Goal: Task Accomplishment & Management: Use online tool/utility

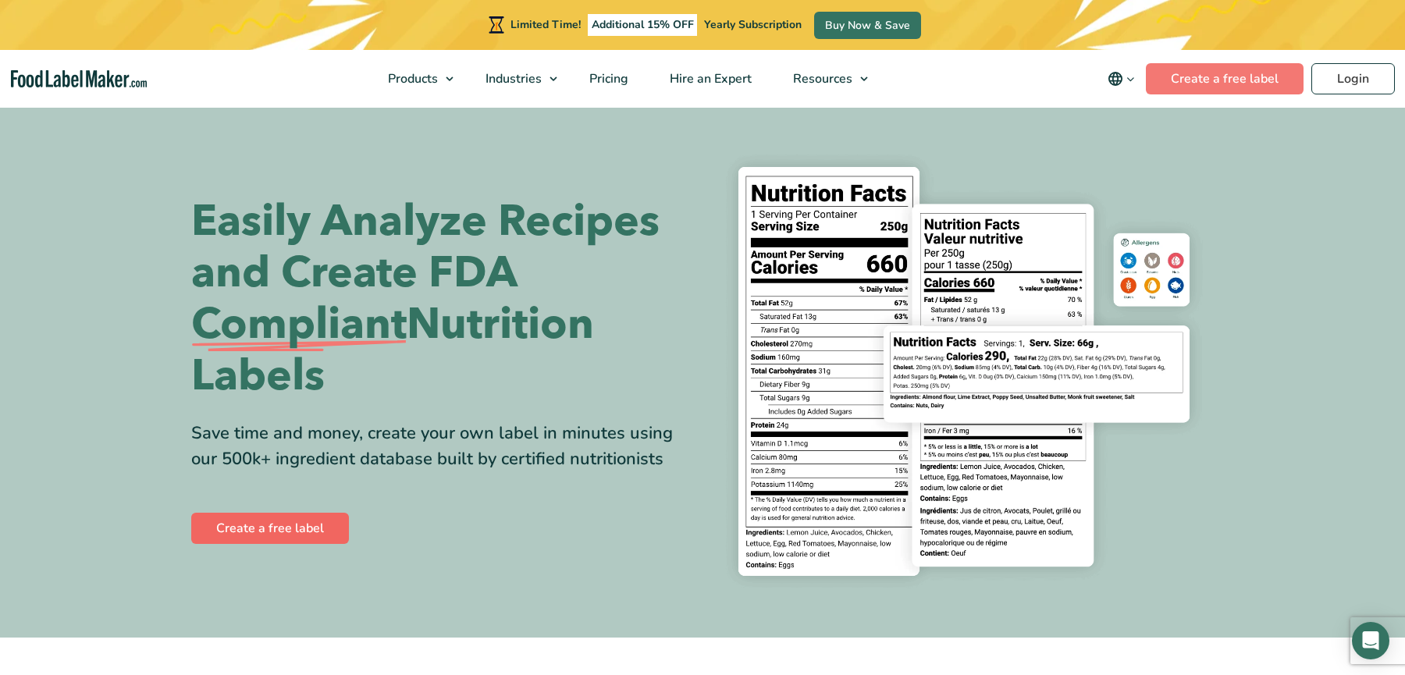
click at [282, 525] on link "Create a free label" at bounding box center [270, 528] width 158 height 31
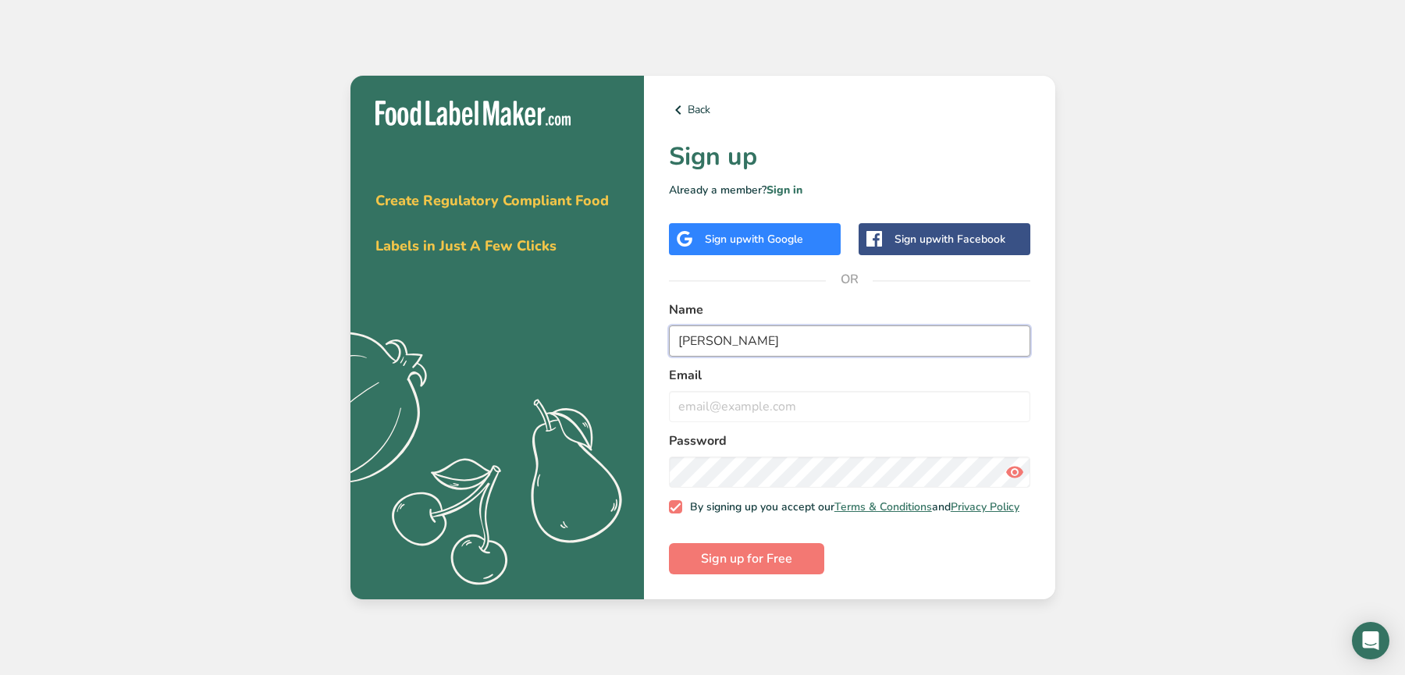
type input "[PERSON_NAME]"
type input "[EMAIL_ADDRESS][DOMAIN_NAME]"
click at [732, 447] on div "Password" at bounding box center [850, 460] width 362 height 56
click at [756, 567] on span "Sign up for Free" at bounding box center [746, 559] width 91 height 19
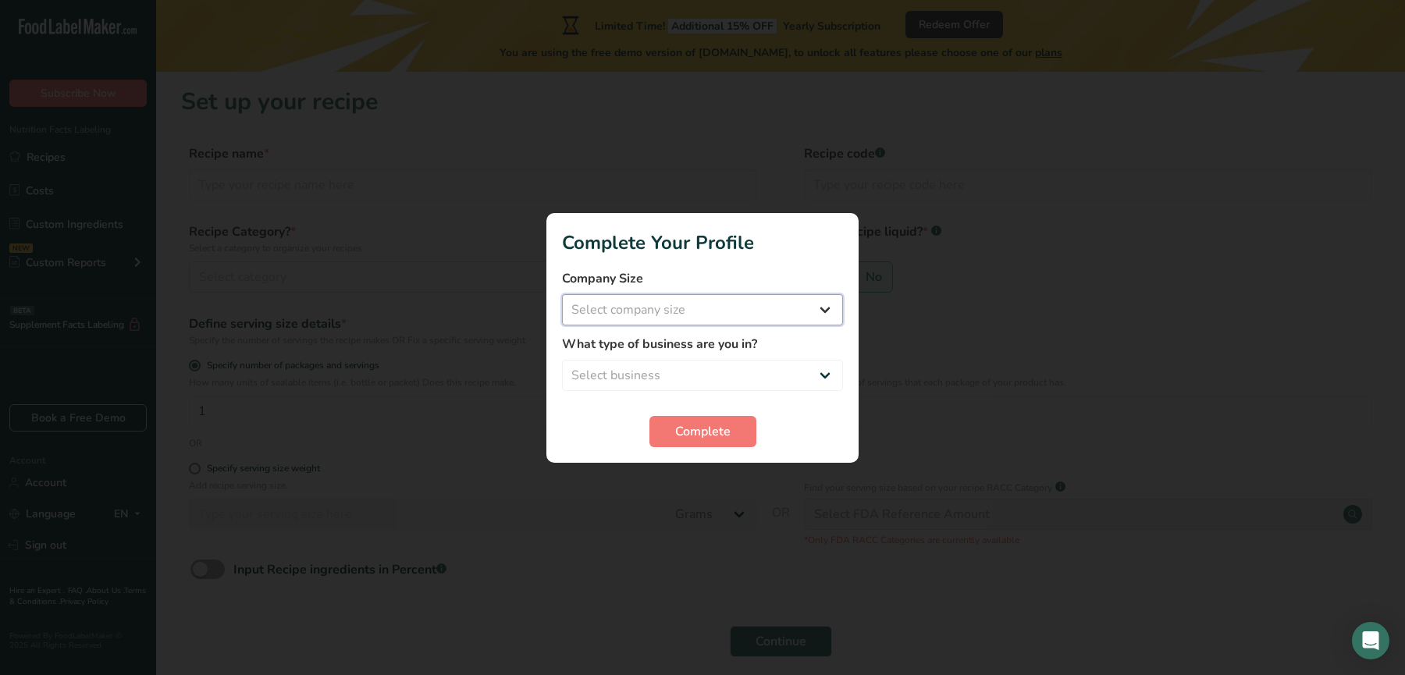
select select "4"
select select "8"
click at [688, 435] on span "Complete" at bounding box center [702, 431] width 55 height 19
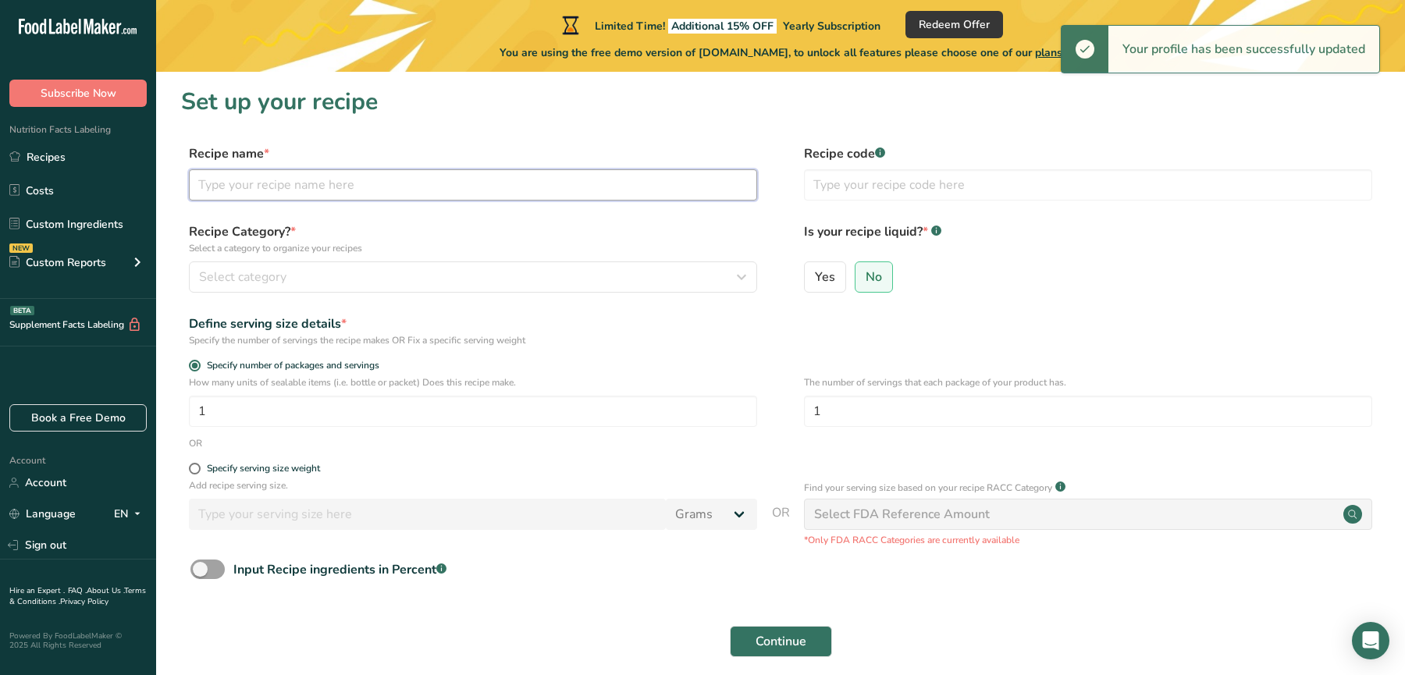
click at [565, 187] on input "text" at bounding box center [473, 184] width 568 height 31
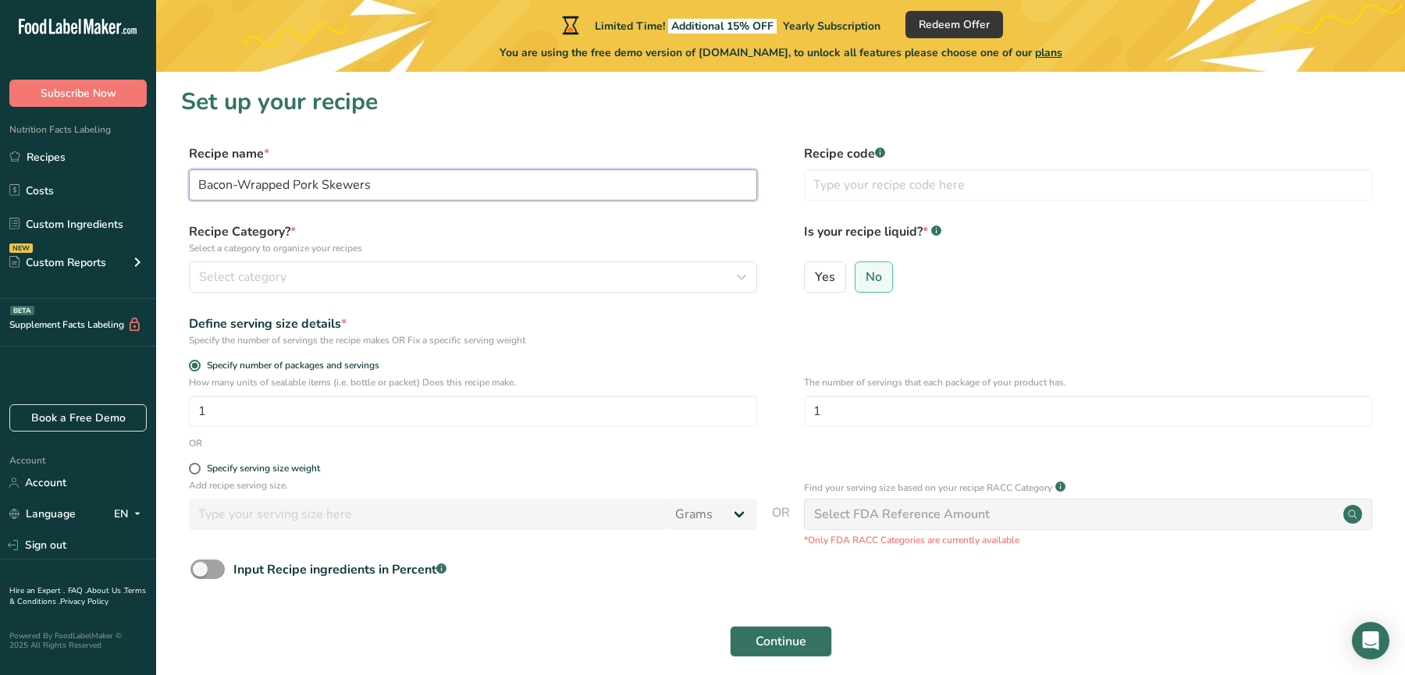
type input "Bacon-Wrapped Pork Skewers"
click at [494, 281] on div "Select category" at bounding box center [468, 277] width 539 height 19
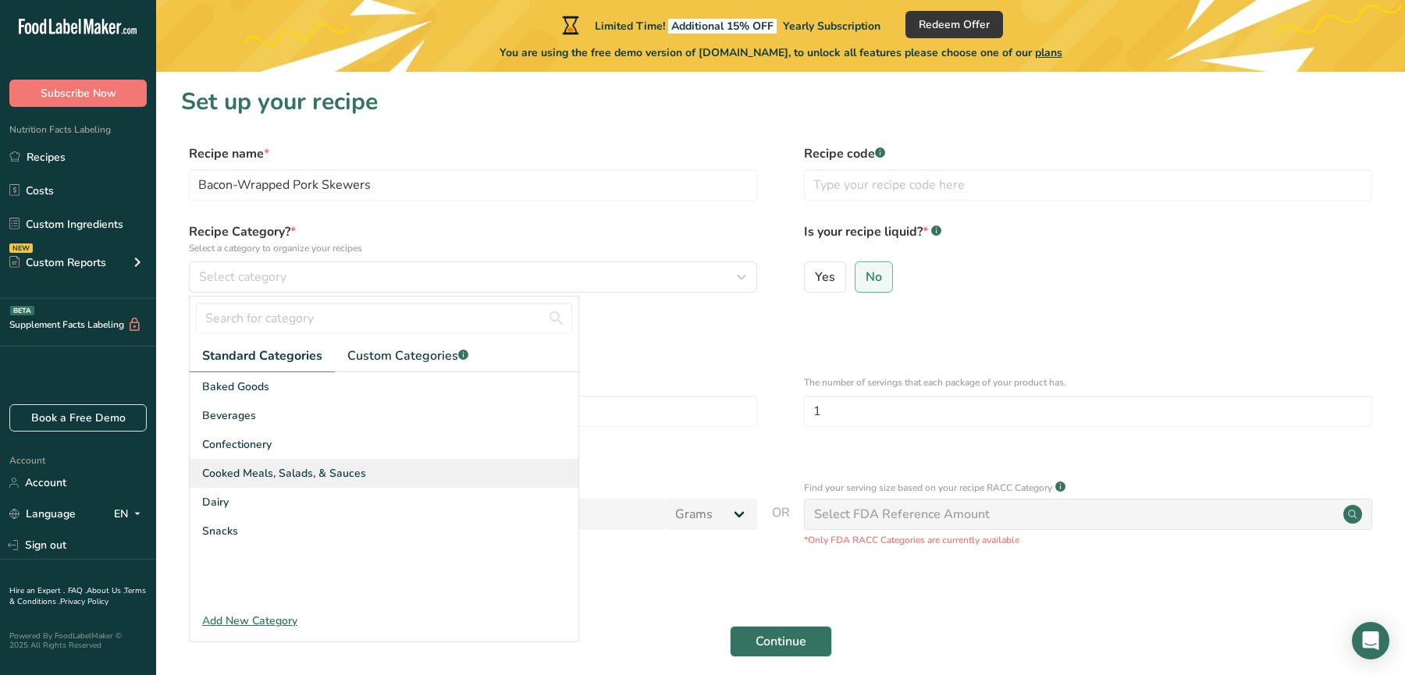
click at [358, 475] on span "Cooked Meals, Salads, & Sauces" at bounding box center [284, 473] width 164 height 16
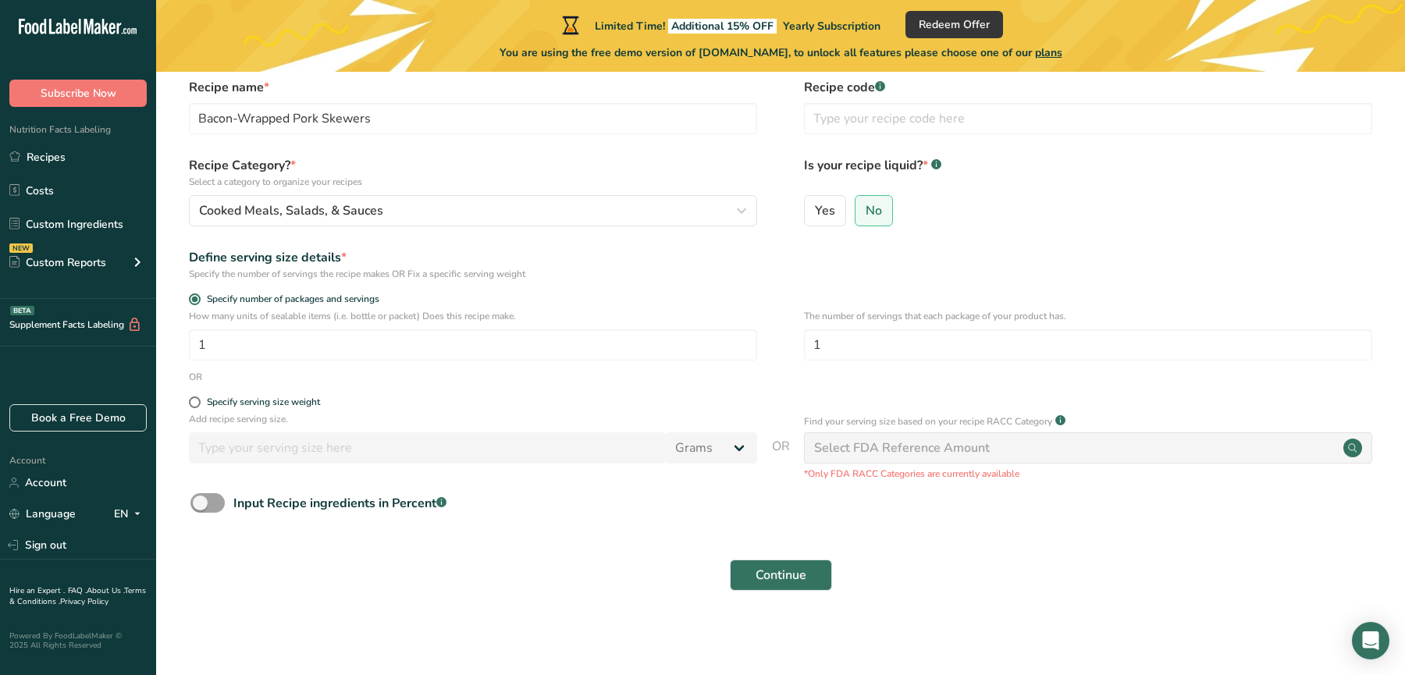
scroll to position [66, 0]
click at [778, 573] on span "Continue" at bounding box center [781, 576] width 51 height 19
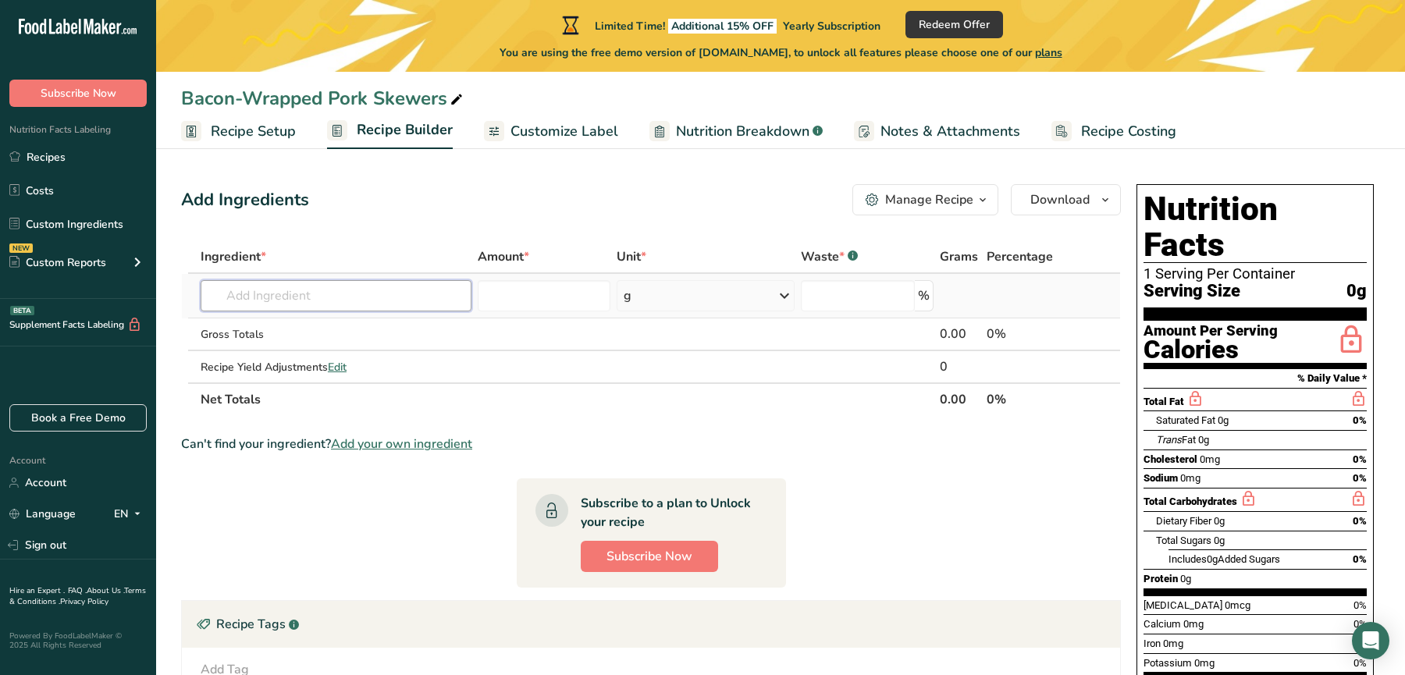
click at [432, 292] on input "text" at bounding box center [336, 295] width 271 height 31
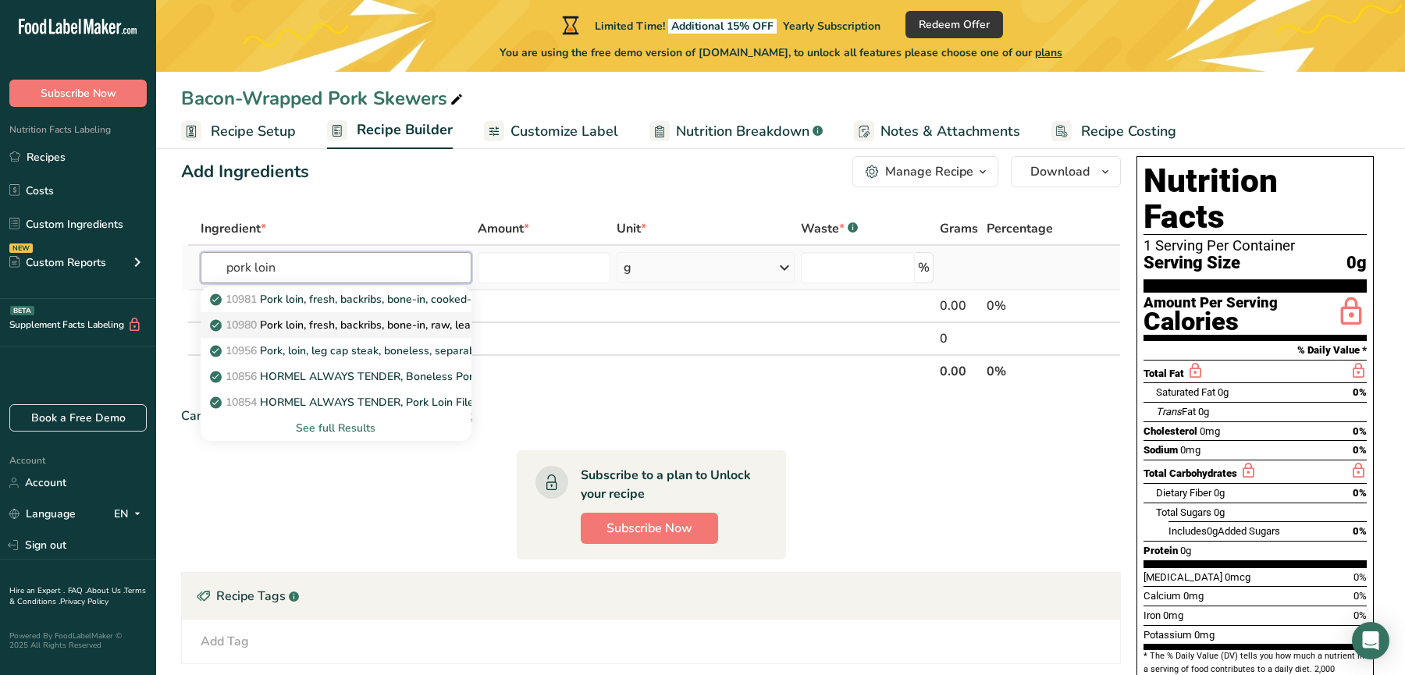
scroll to position [53, 0]
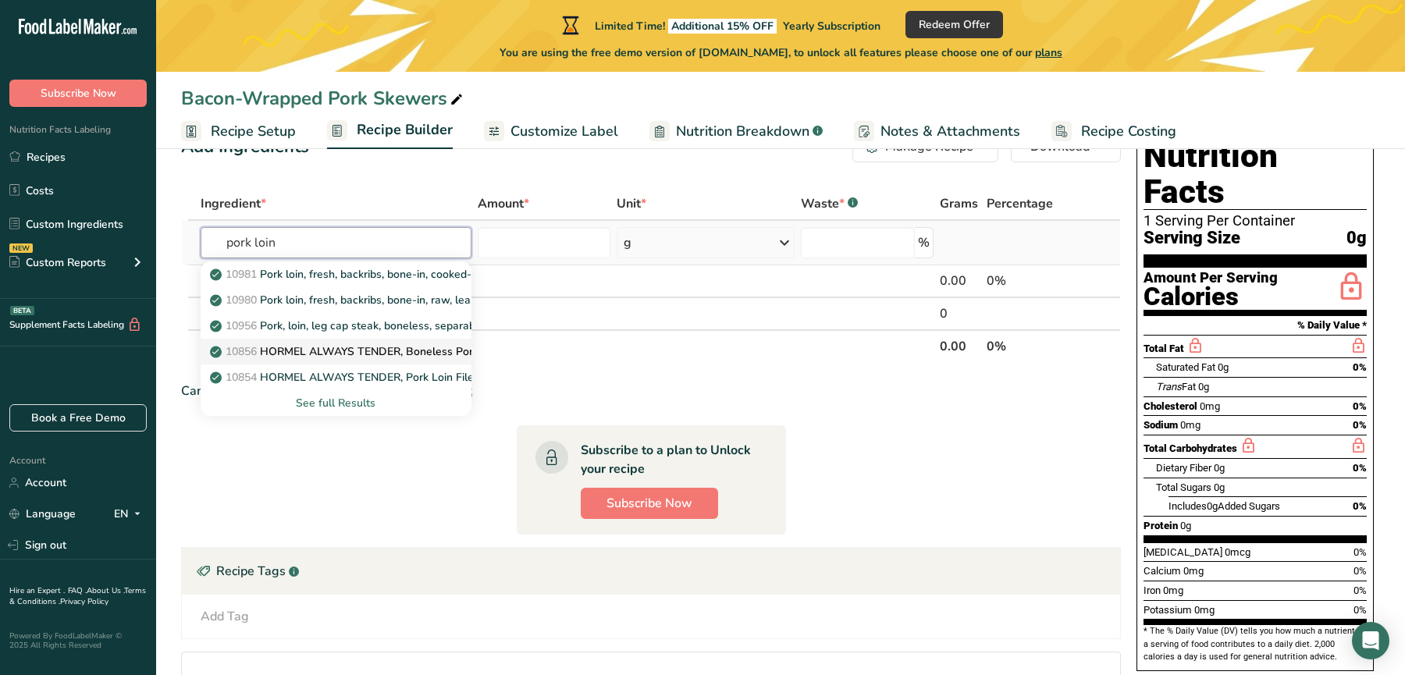
type input "pork loin"
click at [408, 355] on p "10856 HORMEL ALWAYS TENDER, Boneless Pork Loin, Fresh Pork" at bounding box center [387, 352] width 349 height 16
type input "HORMEL ALWAYS TENDER, Boneless Pork Loin, Fresh Pork"
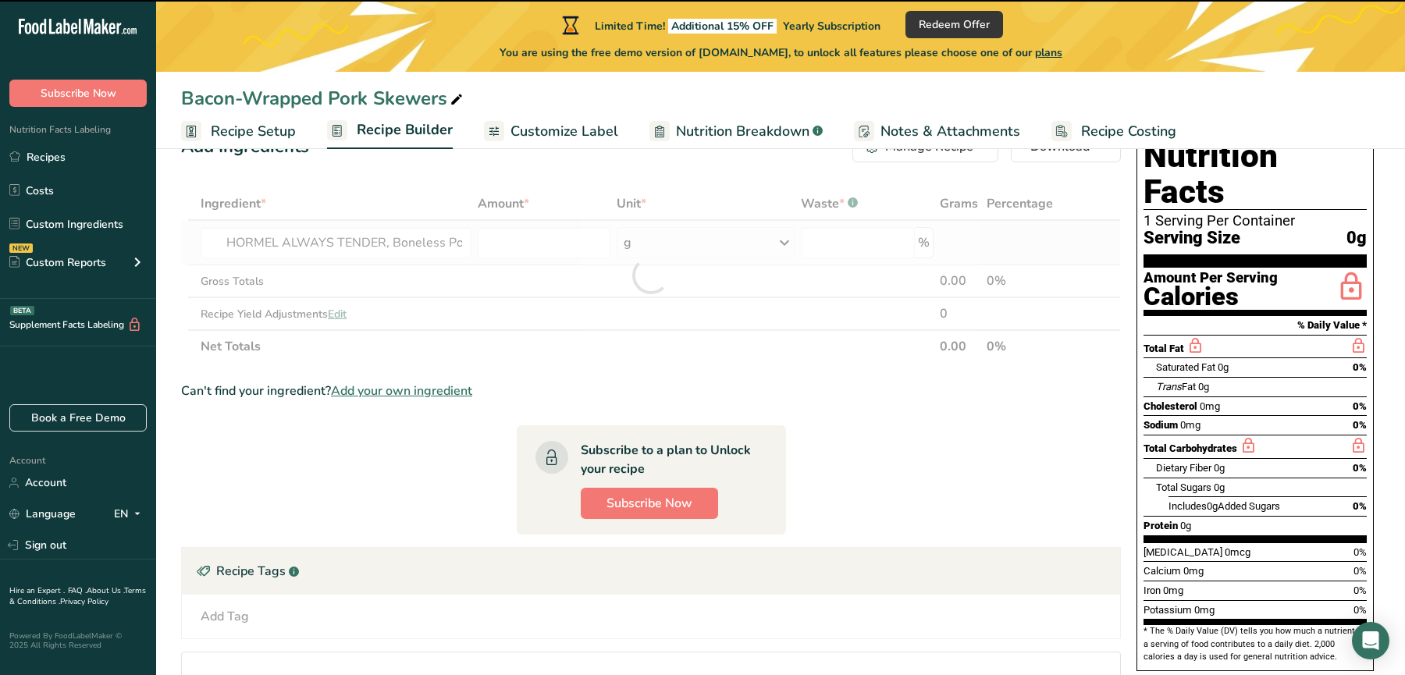
type input "0"
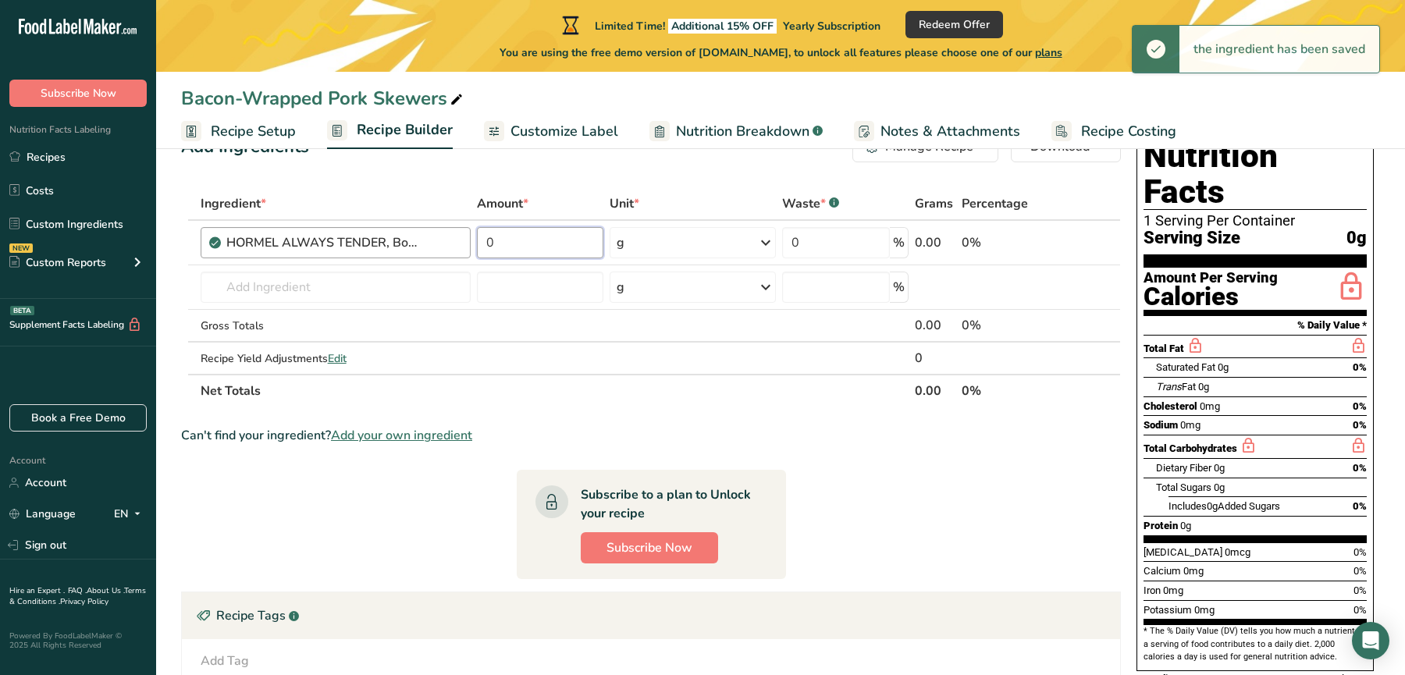
drag, startPoint x: 529, startPoint y: 234, endPoint x: 468, endPoint y: 231, distance: 61.0
click at [468, 231] on tr "HORMEL ALWAYS TENDER, Boneless Pork Loin, Fresh Pork 0 g Portions 1 oz 1 servin…" at bounding box center [651, 243] width 939 height 45
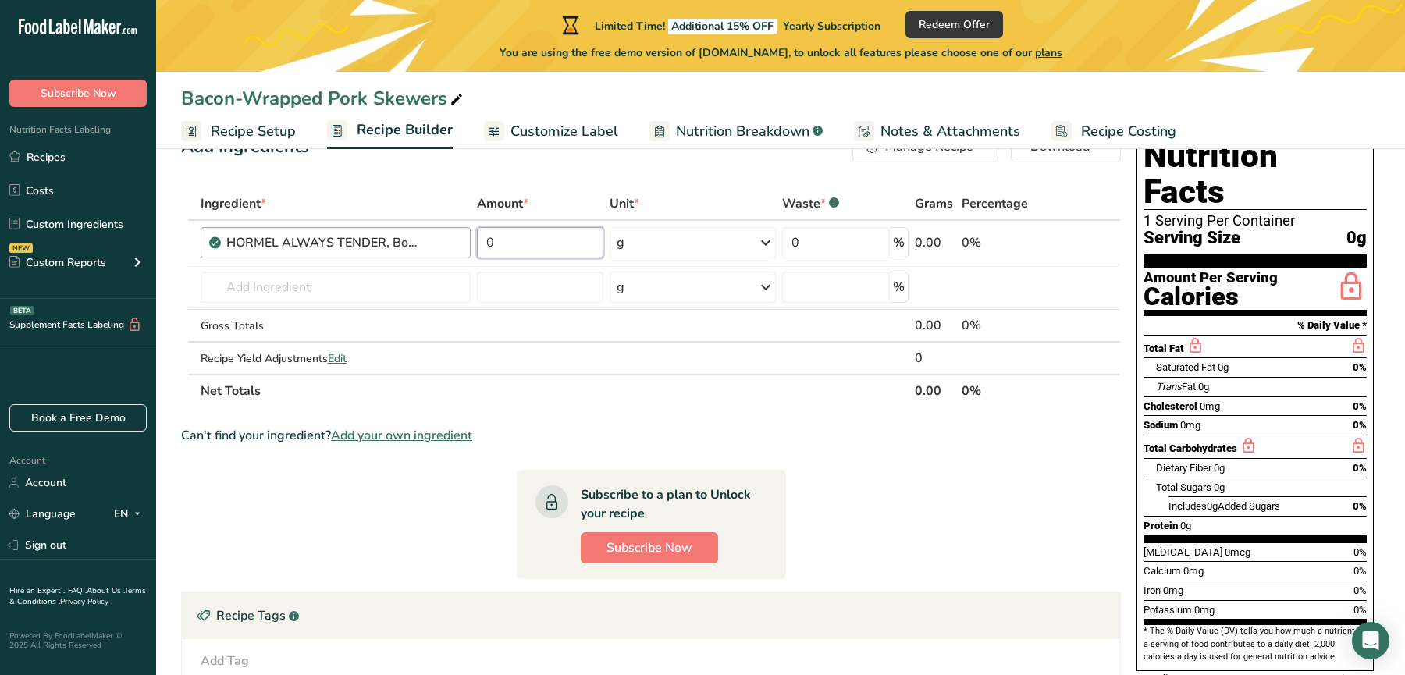
type input "4"
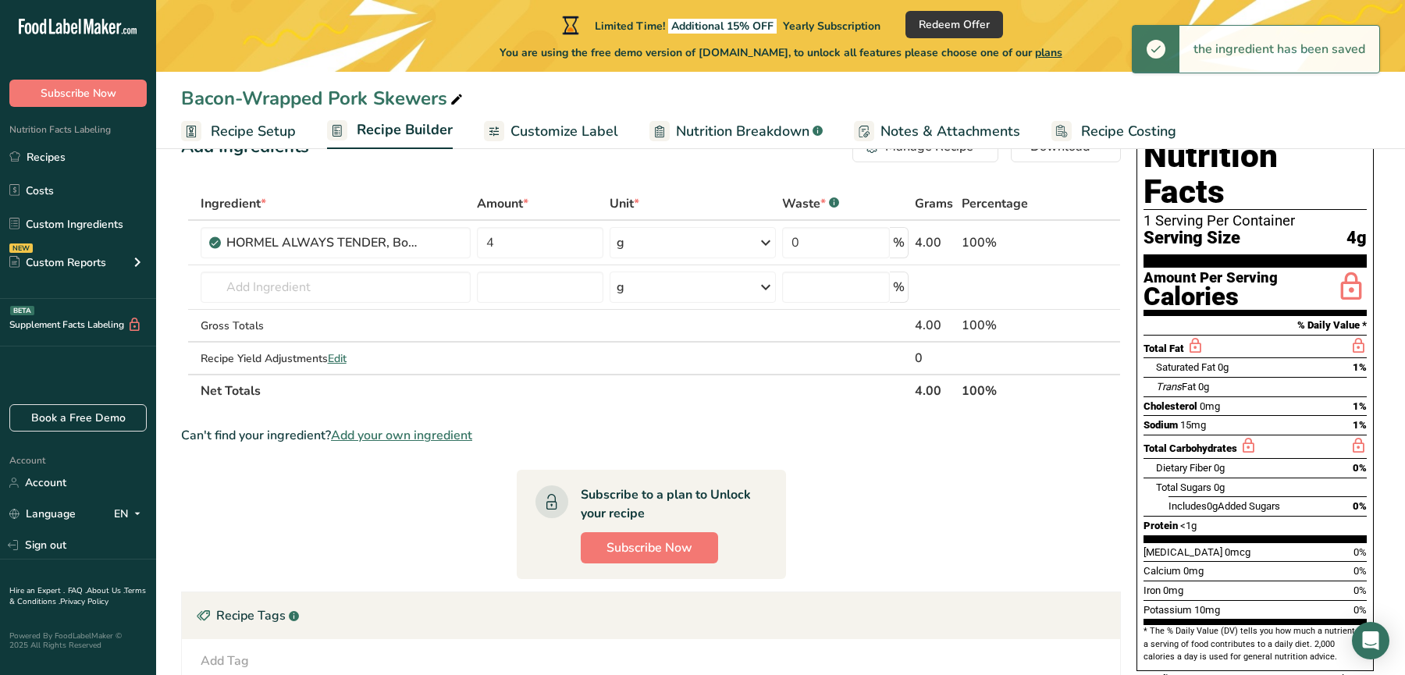
click at [752, 235] on div "g" at bounding box center [693, 242] width 166 height 31
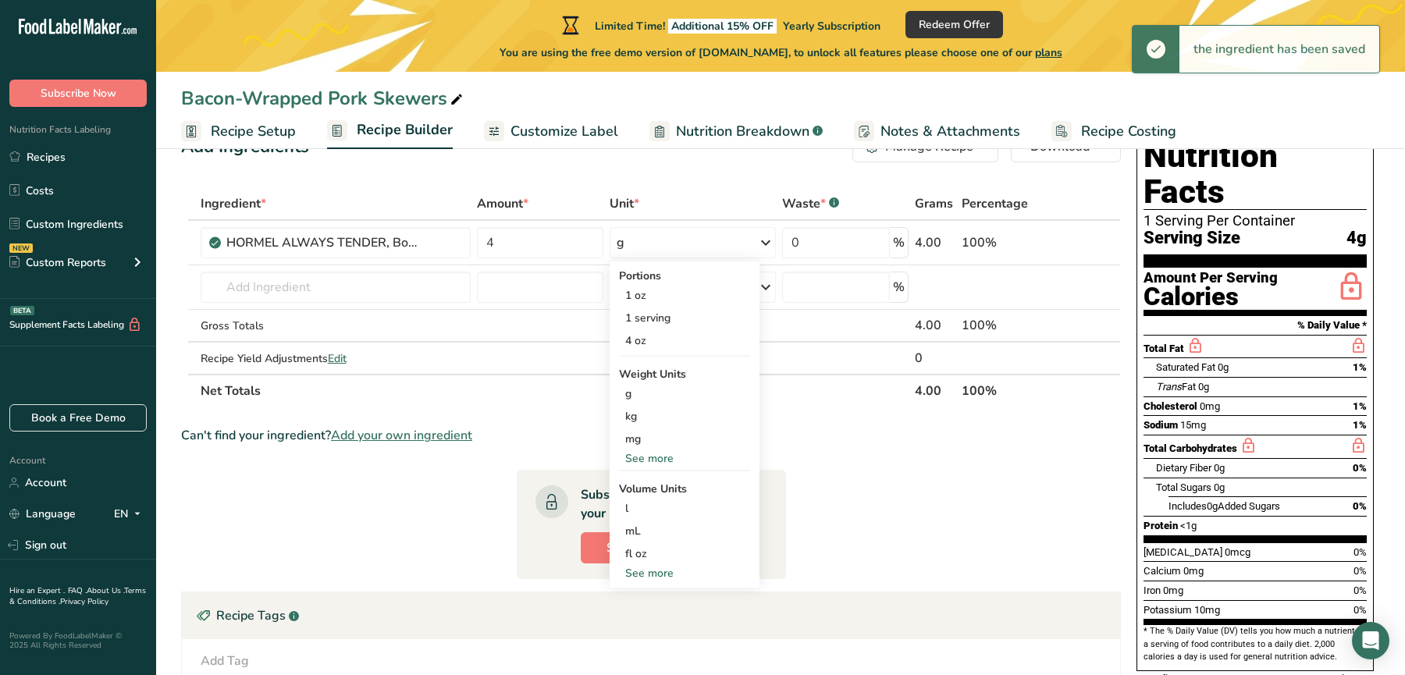
click at [752, 235] on div "g" at bounding box center [693, 242] width 166 height 31
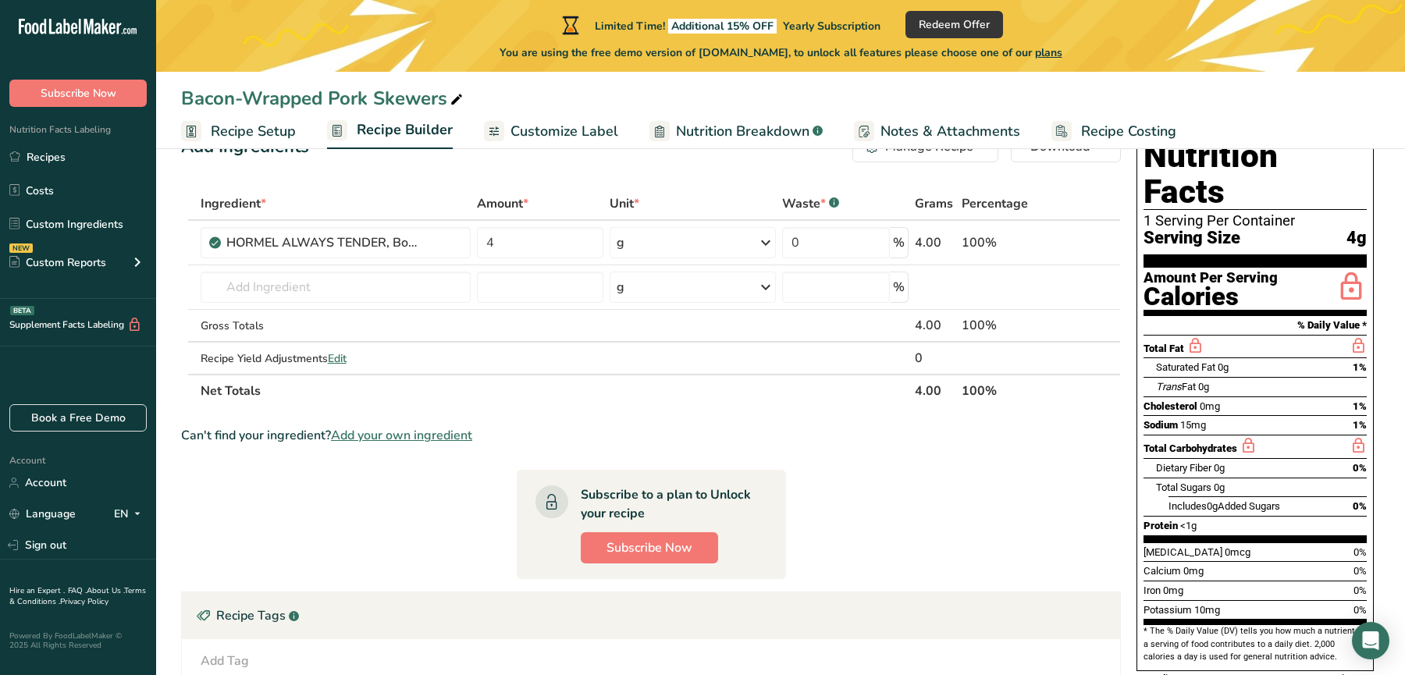
click at [752, 235] on div "g" at bounding box center [693, 242] width 166 height 31
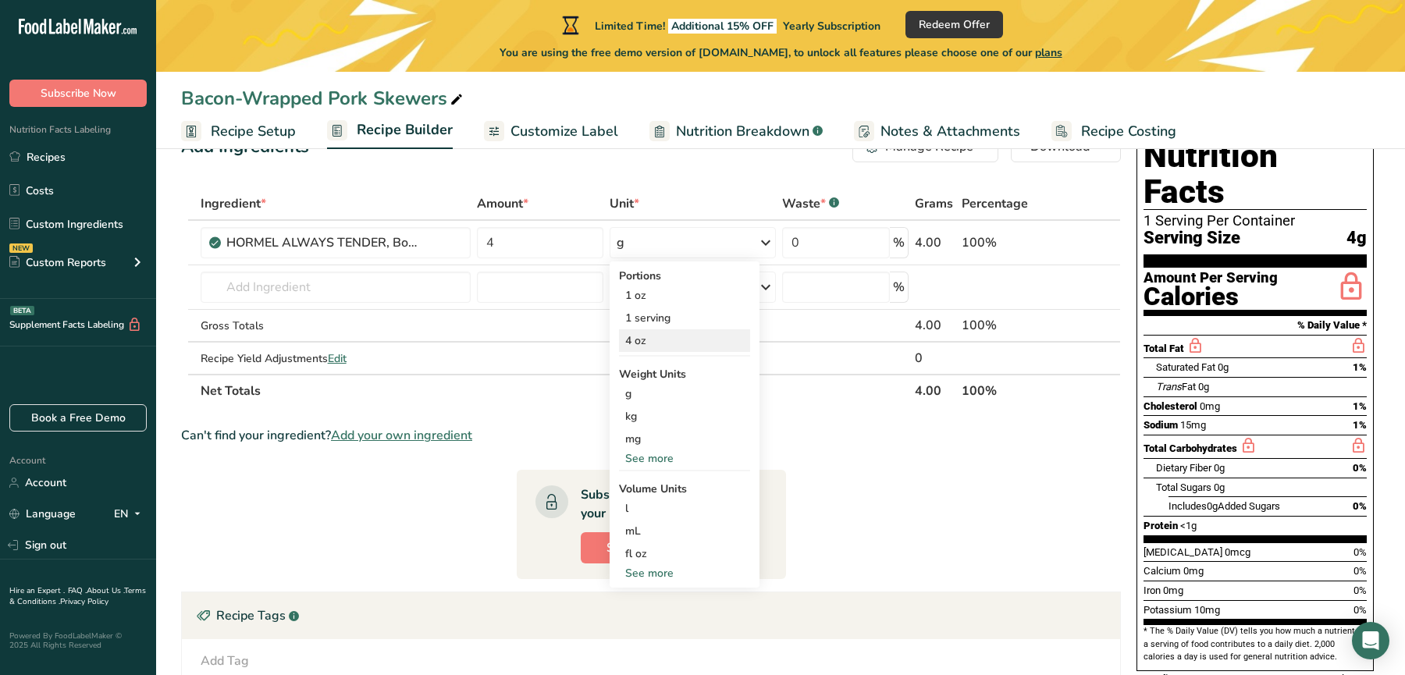
click at [667, 336] on div "4 oz" at bounding box center [684, 341] width 131 height 23
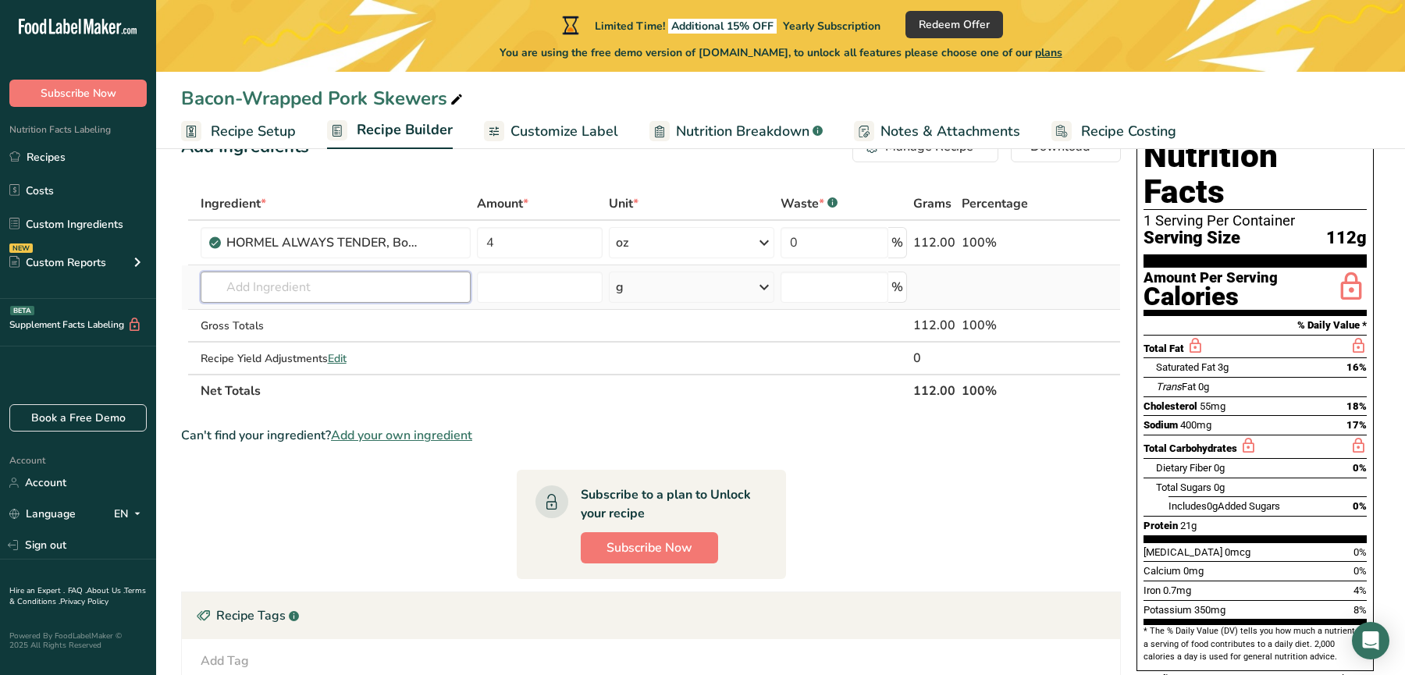
click at [442, 287] on input "text" at bounding box center [336, 287] width 270 height 31
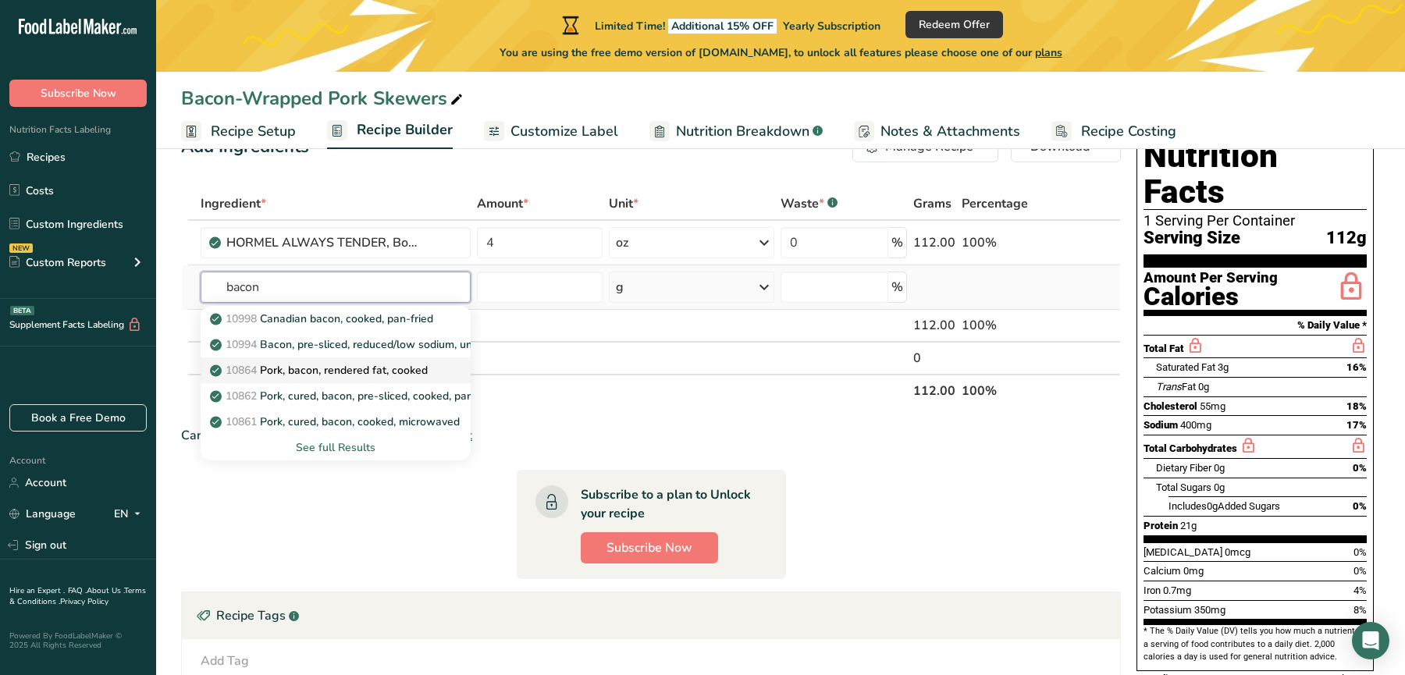
type input "bacon"
click at [411, 365] on p "10864 Pork, bacon, rendered fat, cooked" at bounding box center [320, 370] width 215 height 16
type input "Pork, bacon, rendered fat, cooked"
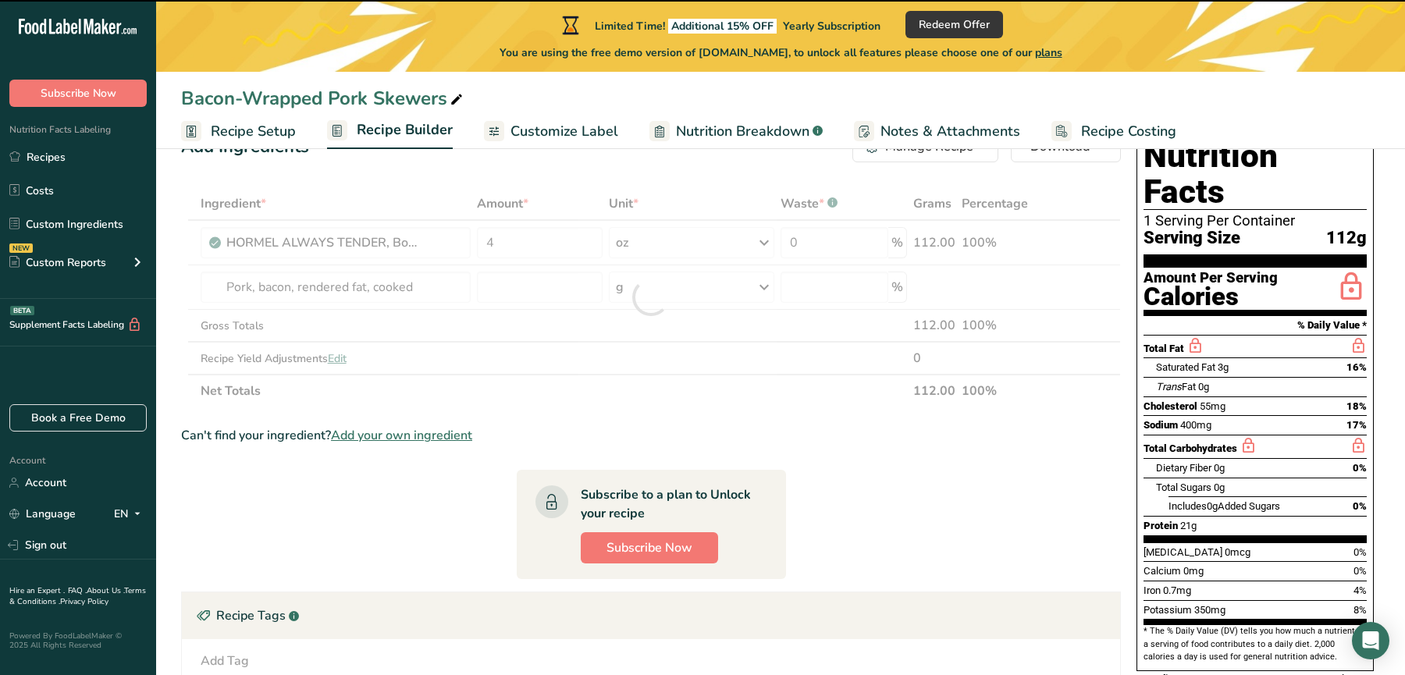
type input "0"
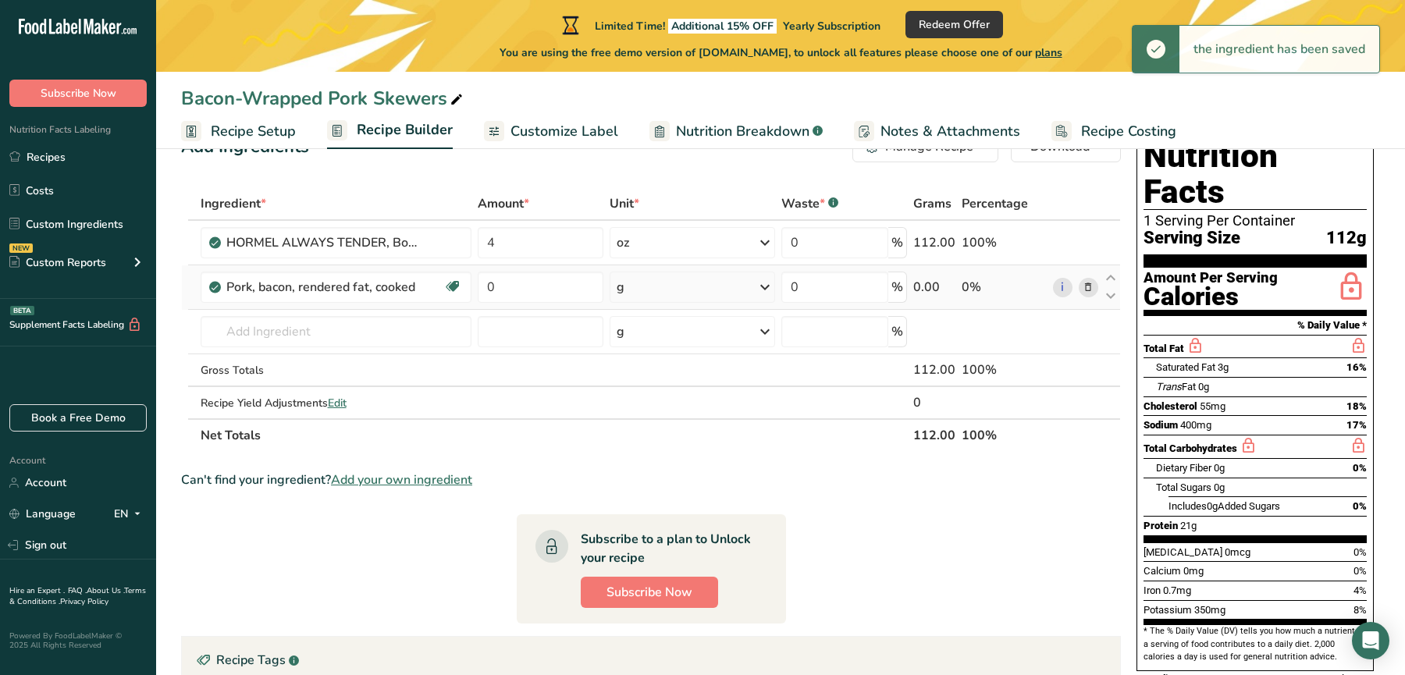
click at [658, 285] on div "g" at bounding box center [693, 287] width 166 height 31
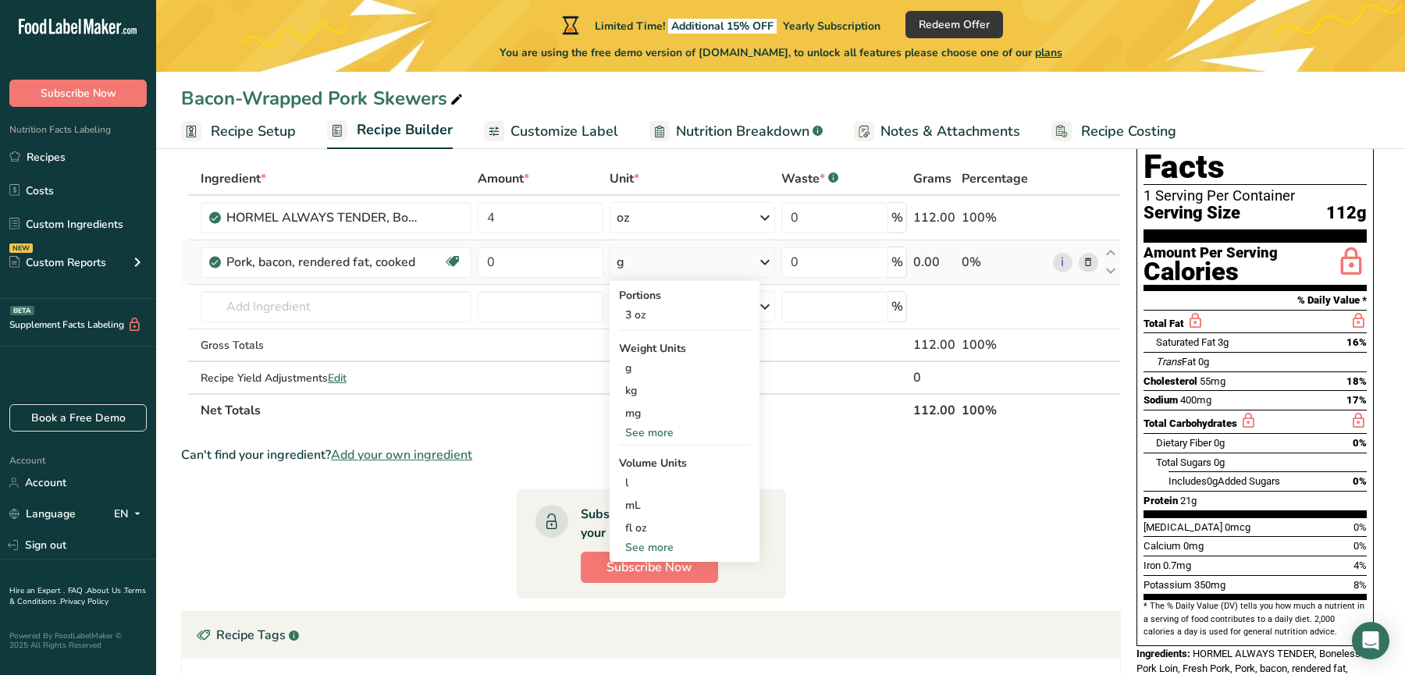
scroll to position [68, 0]
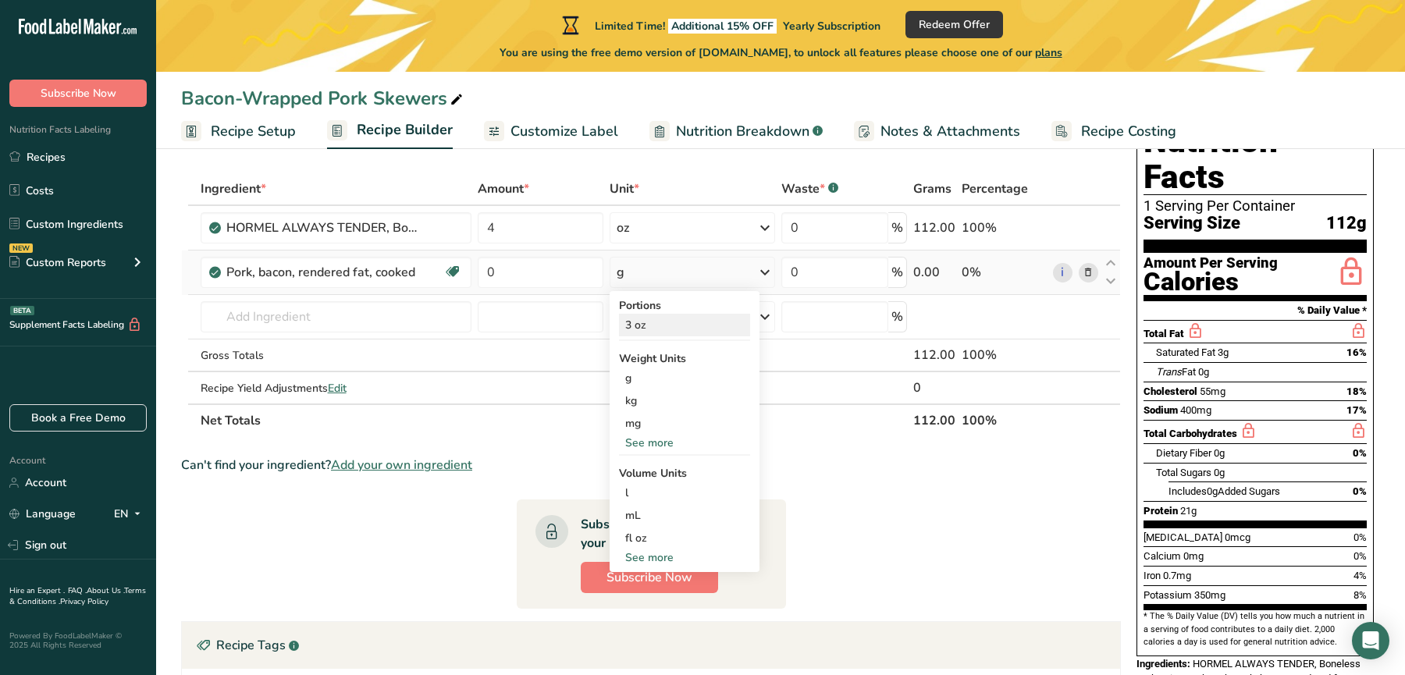
click at [661, 319] on div "3 oz" at bounding box center [684, 325] width 131 height 23
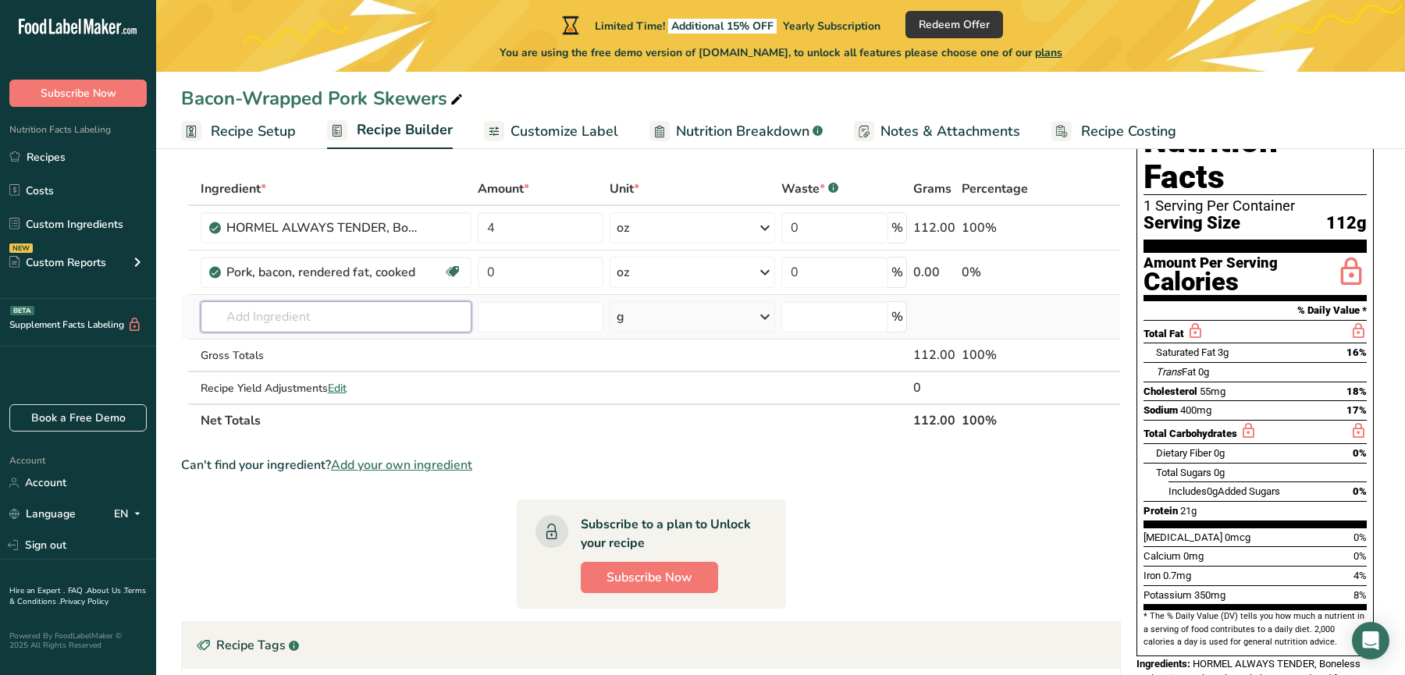
click at [398, 315] on input "text" at bounding box center [337, 316] width 272 height 31
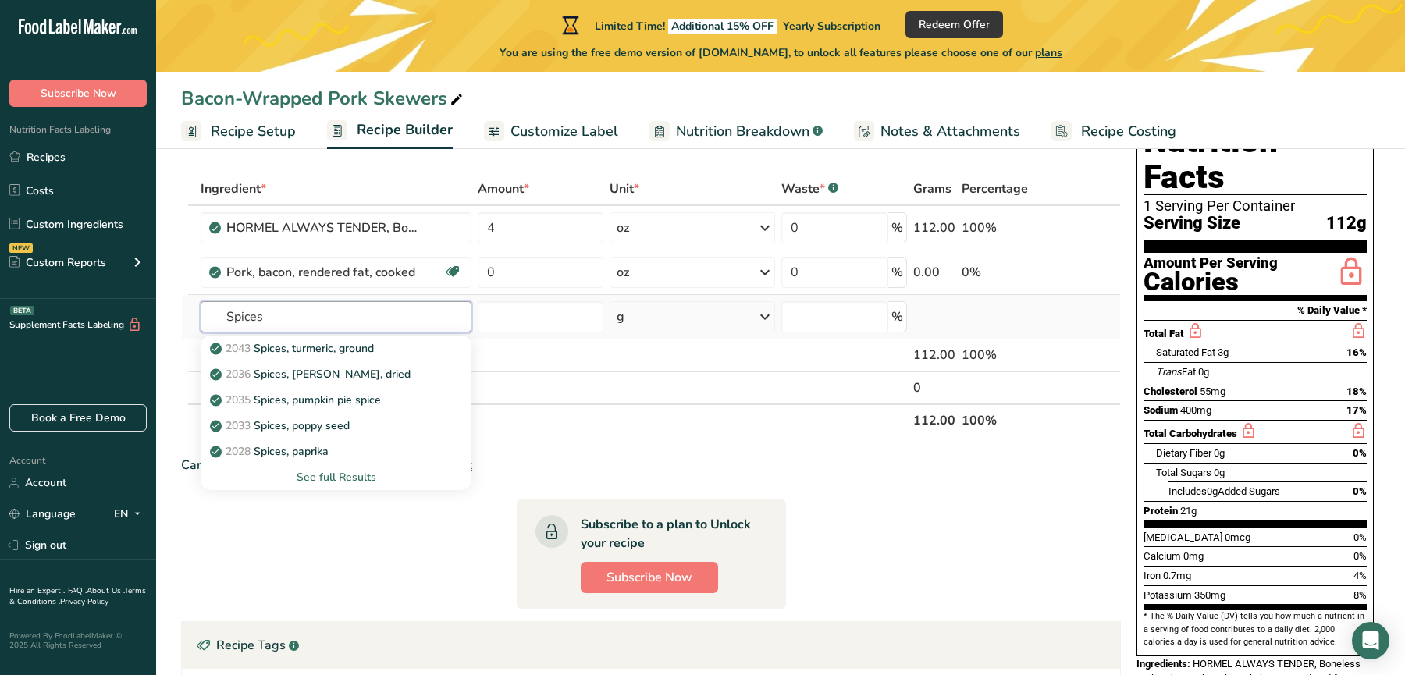
type input "Spices"
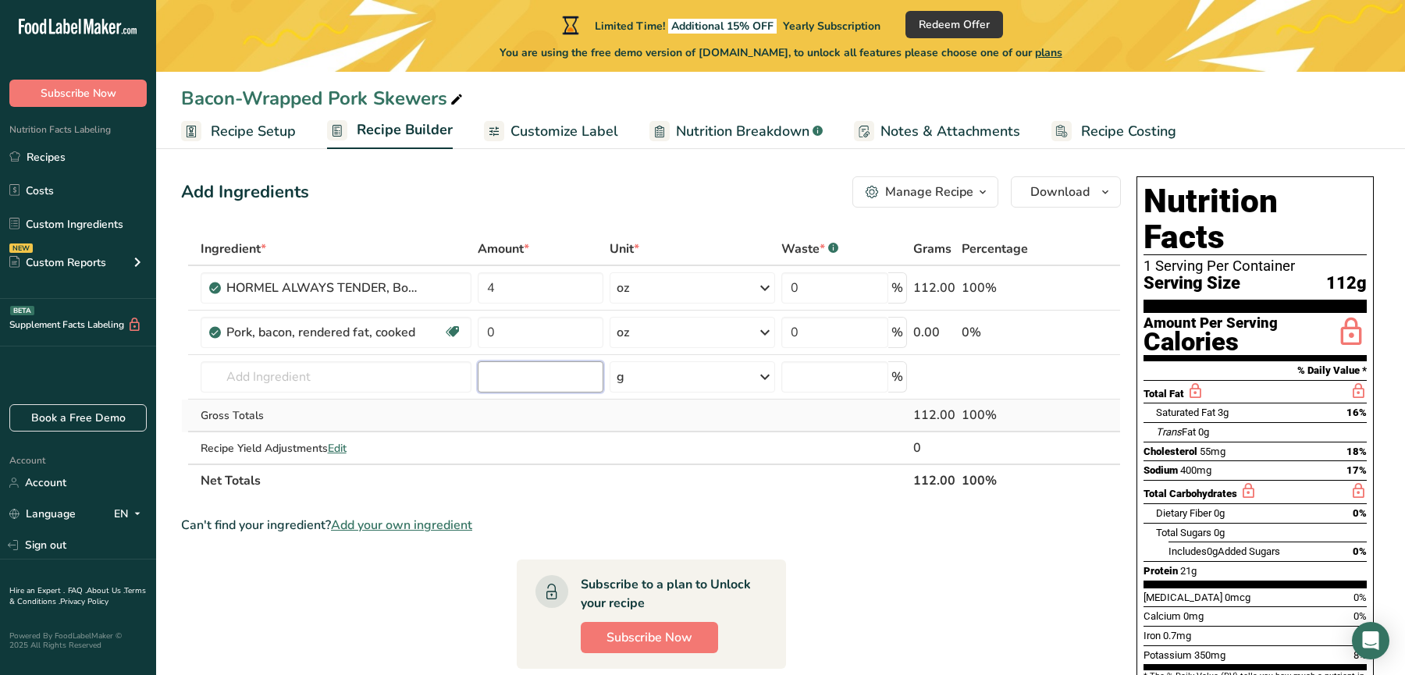
scroll to position [8, 0]
